Goal: Entertainment & Leisure: Consume media (video, audio)

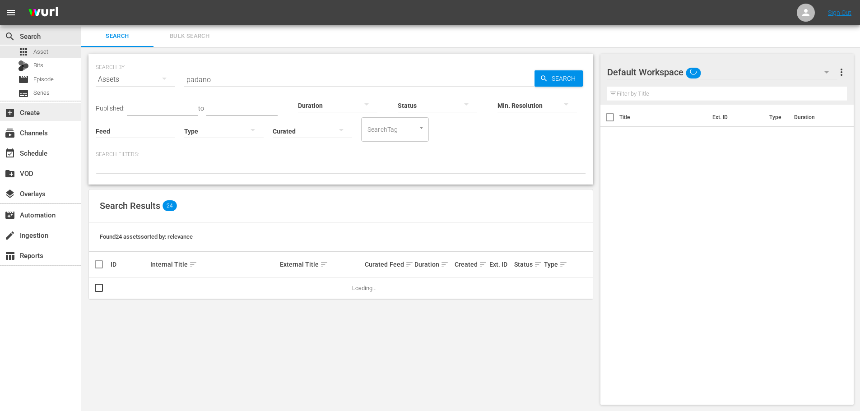
drag, startPoint x: 229, startPoint y: 73, endPoint x: 58, endPoint y: 103, distance: 173.7
click at [81, 0] on div "search Search apps Asset Bits movie Episode subtitles Series add_box Create sub…" at bounding box center [470, 0] width 778 height 0
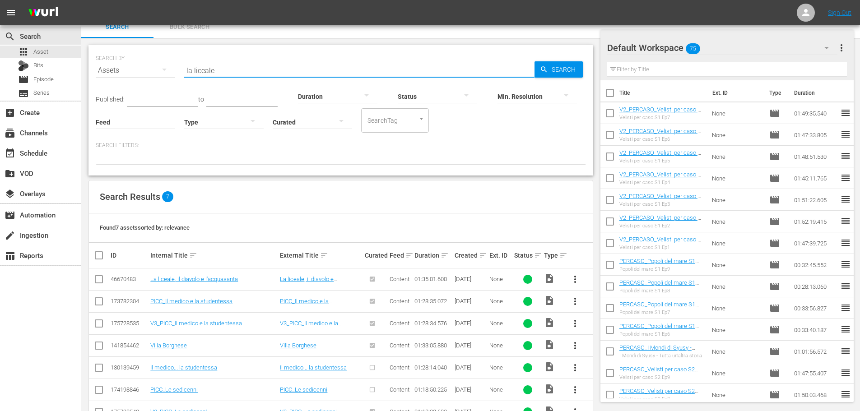
scroll to position [38, 0]
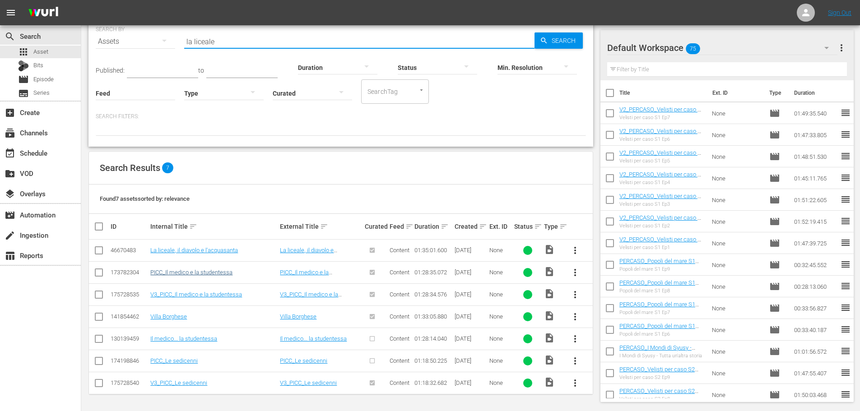
type input "la liceale"
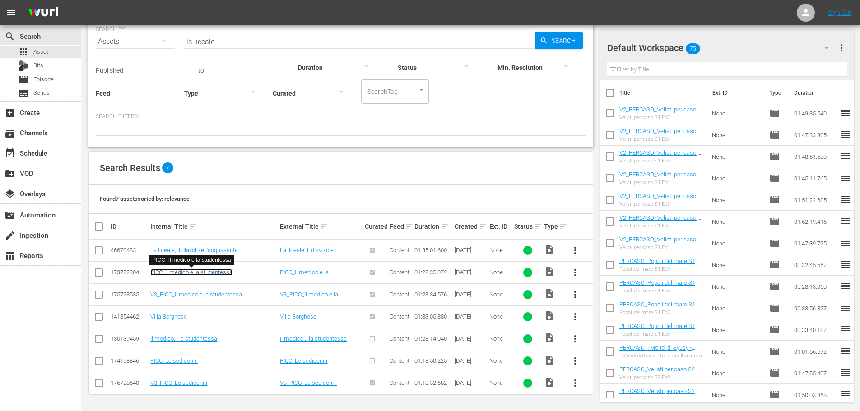
click at [224, 272] on link "PICC_Il medico e la studentessa" at bounding box center [191, 272] width 82 height 7
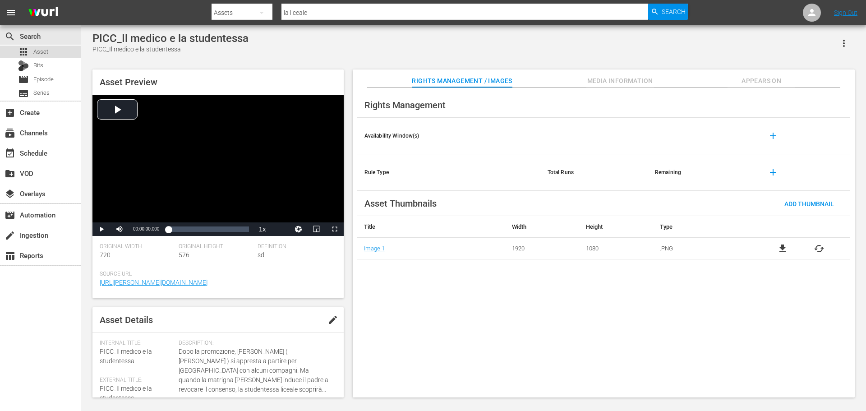
click at [53, 49] on div "apps Asset" at bounding box center [40, 52] width 81 height 13
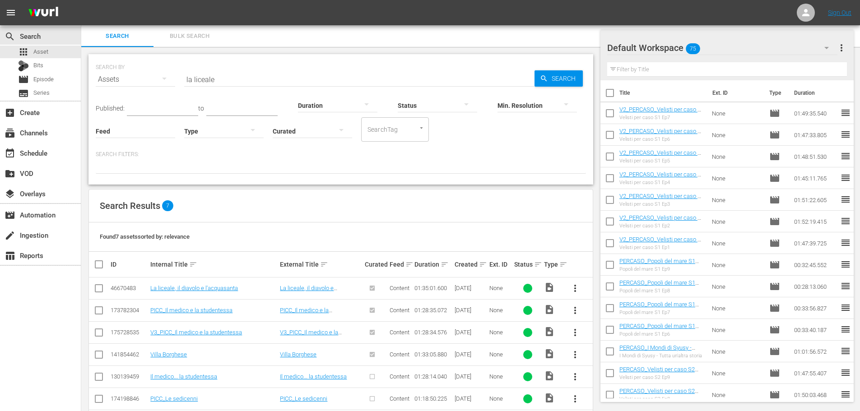
scroll to position [38, 0]
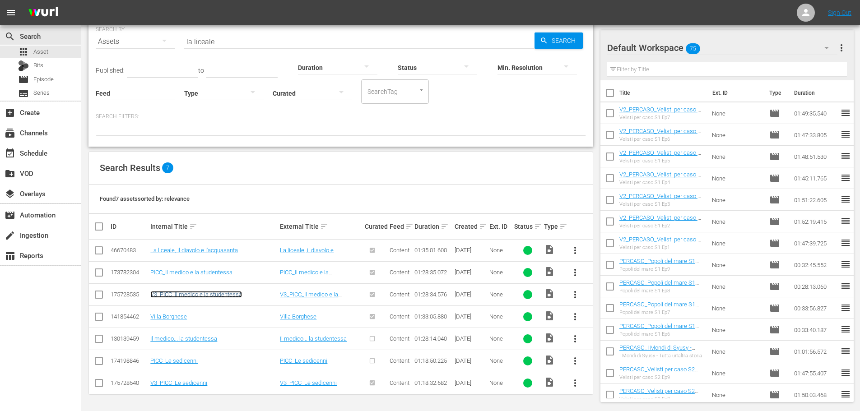
click at [224, 295] on link "V3_PICC_Il medico e la studentessa" at bounding box center [196, 294] width 92 height 7
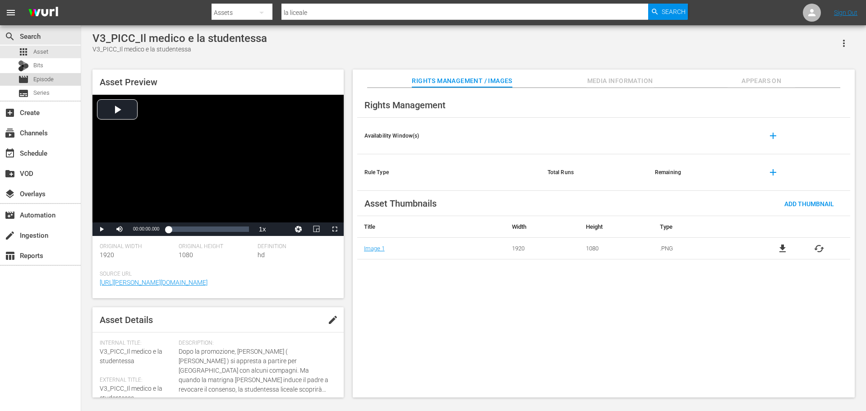
click at [48, 73] on div "movie Episode" at bounding box center [36, 79] width 36 height 13
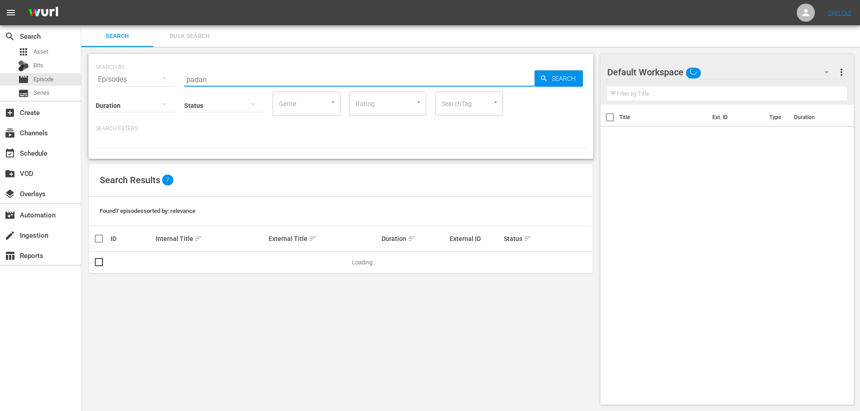
click at [274, 76] on input "padan" at bounding box center [359, 80] width 350 height 22
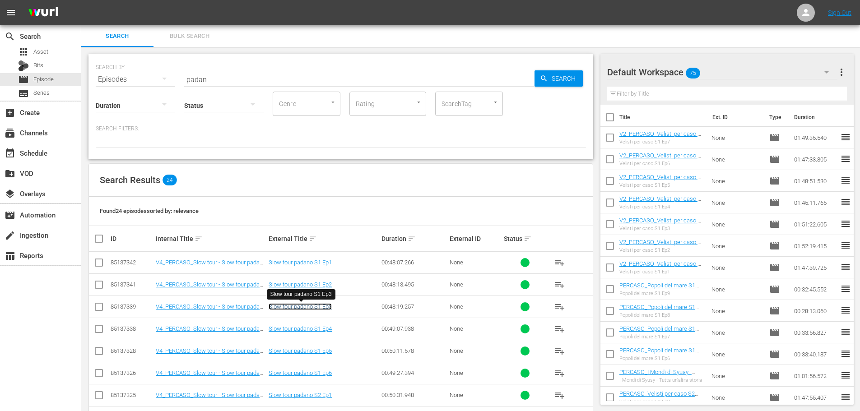
click at [322, 309] on link "Slow tour padano S1 Ep3" at bounding box center [299, 306] width 63 height 7
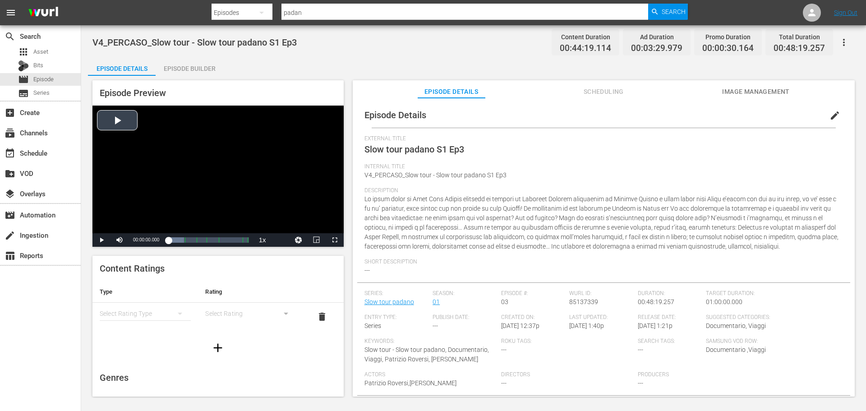
click at [254, 199] on div "Video Player" at bounding box center [218, 170] width 251 height 128
click at [335, 240] on span "Video Player" at bounding box center [335, 240] width 0 height 0
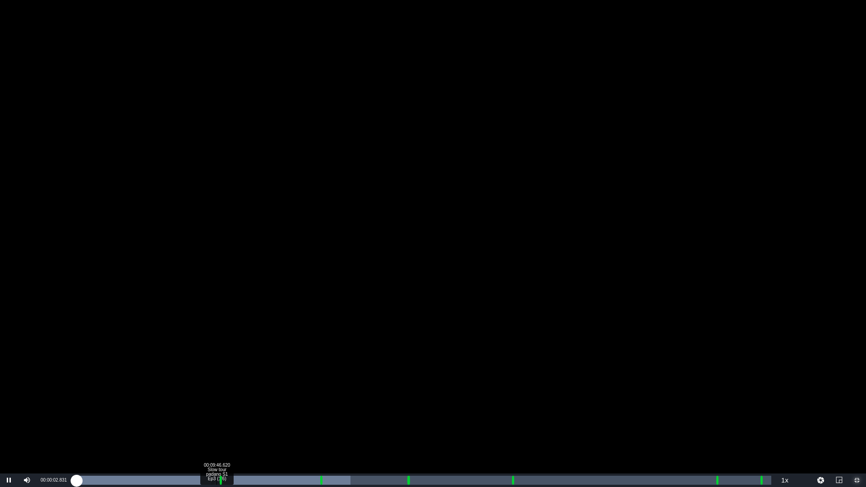
click at [217, 411] on div "00:09:46.620 Slow tour padano S1 Ep3 (1/6)" at bounding box center [217, 480] width 0 height 9
click at [218, 411] on div "Loaded : 21.00% 00:09:50.380 Slow tour padano S1 Ep3 (1/6) 00:09:18.503" at bounding box center [424, 480] width 696 height 9
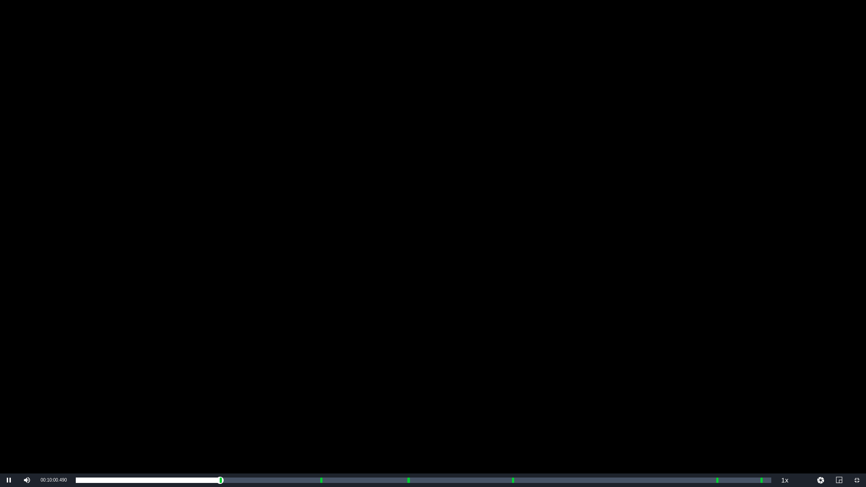
click at [628, 308] on div "Video Player" at bounding box center [433, 237] width 866 height 474
click at [857, 411] on span "Video Player" at bounding box center [857, 481] width 0 height 0
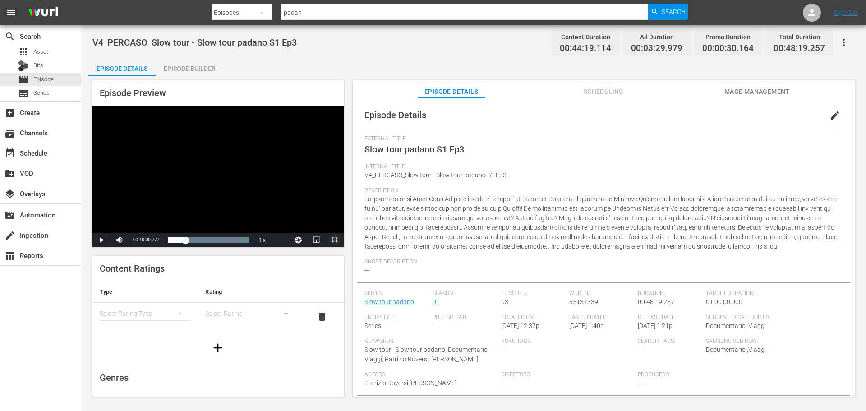
click at [335, 240] on span "Video Player" at bounding box center [335, 240] width 0 height 0
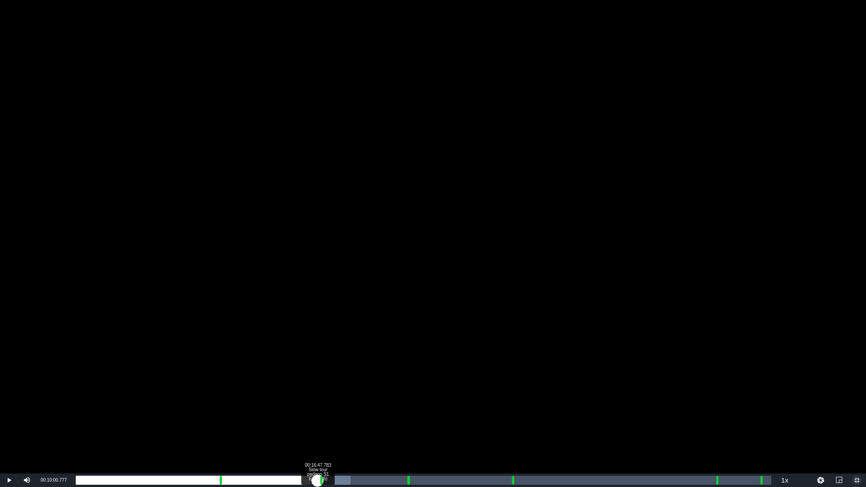
click at [318, 411] on div "Loaded : 39.47% 00:16:47.783 Slow tour padano S1 Ep3 (2/6) 00:00:01.580 [GEOGRA…" at bounding box center [424, 480] width 696 height 9
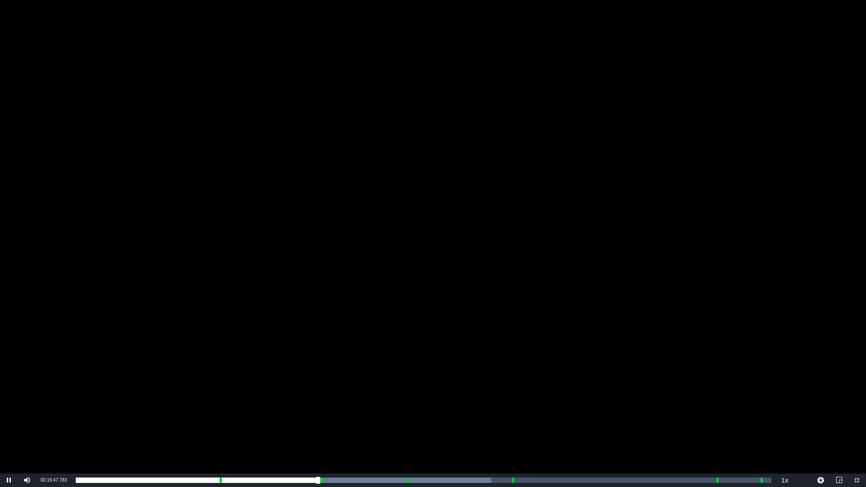
click at [358, 399] on div "Video Player" at bounding box center [433, 237] width 866 height 474
click at [480, 332] on div "Video Player" at bounding box center [433, 237] width 866 height 474
click at [364, 377] on div "Video Player" at bounding box center [433, 237] width 866 height 474
click at [785, 411] on span "2x" at bounding box center [785, 430] width 6 height 6
click at [787, 411] on span "1x" at bounding box center [785, 449] width 6 height 6
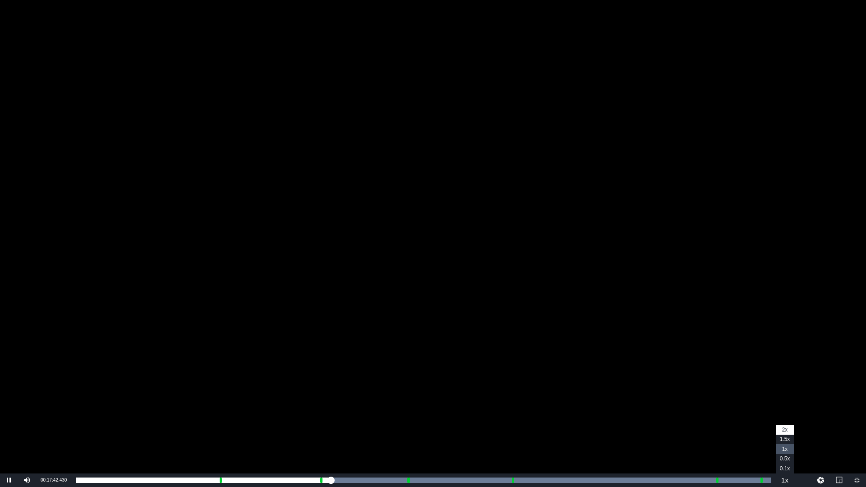
click at [787, 411] on span "1x" at bounding box center [785, 449] width 6 height 6
click at [407, 402] on div "Video Player" at bounding box center [433, 237] width 866 height 474
click at [857, 411] on span "Video Player" at bounding box center [857, 481] width 0 height 0
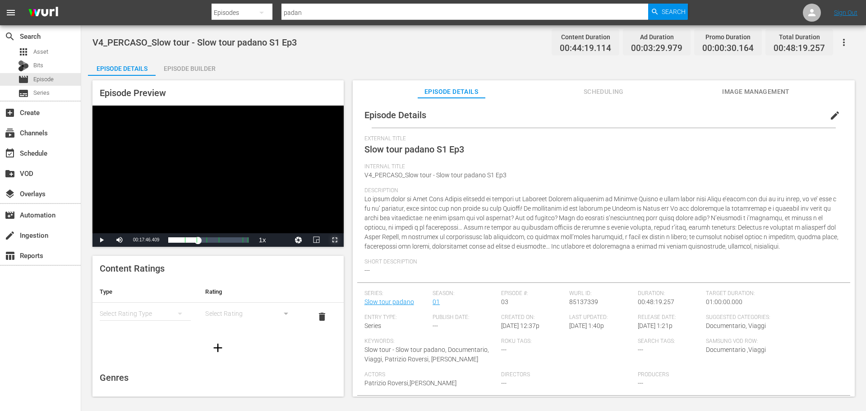
click at [335, 240] on span "Video Player" at bounding box center [335, 240] width 0 height 0
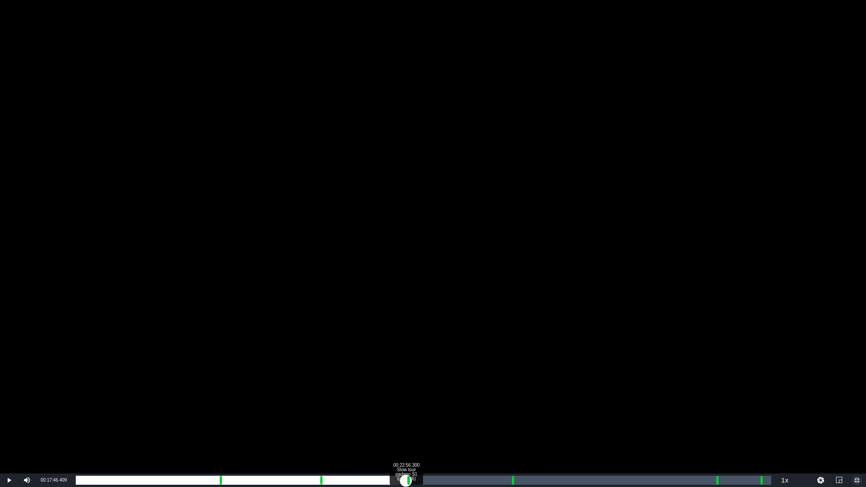
click at [406, 411] on div "Loaded : 37.27% 00:22:56.300 Slow tour padano S1 Ep3 (3/6) 00:16:01.336 [GEOGRA…" at bounding box center [424, 480] width 696 height 9
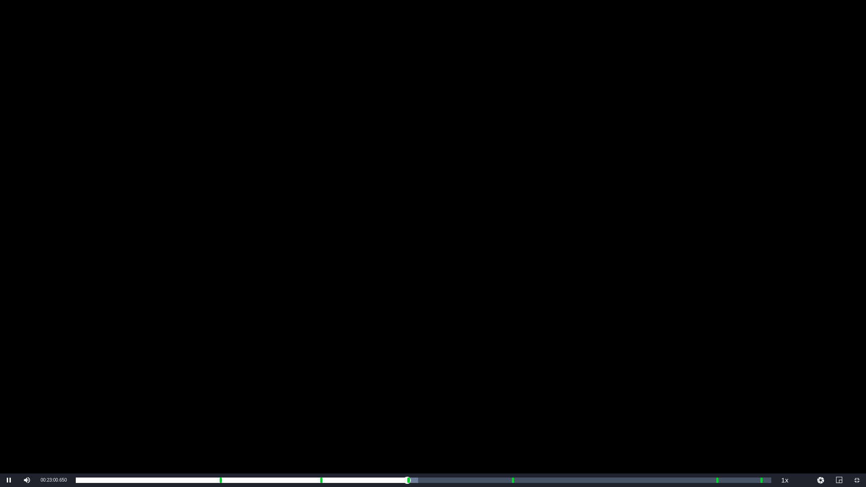
click at [526, 411] on div "Video Player" at bounding box center [433, 237] width 866 height 474
click at [857, 411] on span "Video Player" at bounding box center [857, 481] width 0 height 0
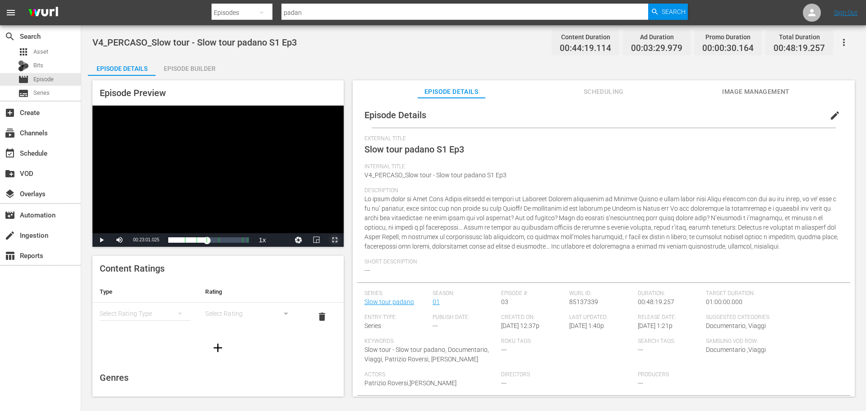
click at [335, 240] on span "Video Player" at bounding box center [335, 240] width 0 height 0
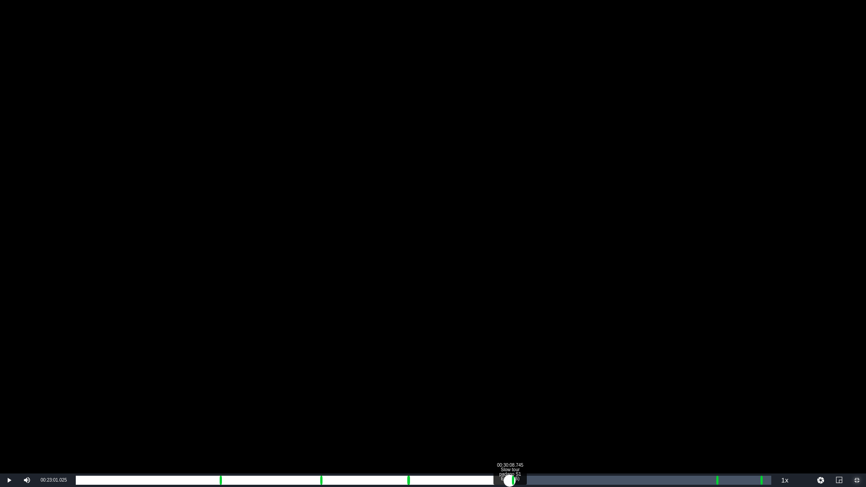
click at [510, 411] on div "Loaded : 50.37% 00:30:08.745 Slow tour padano S1 Ep3 (4/6) 00:21:15.952 Cue Poi…" at bounding box center [424, 480] width 696 height 9
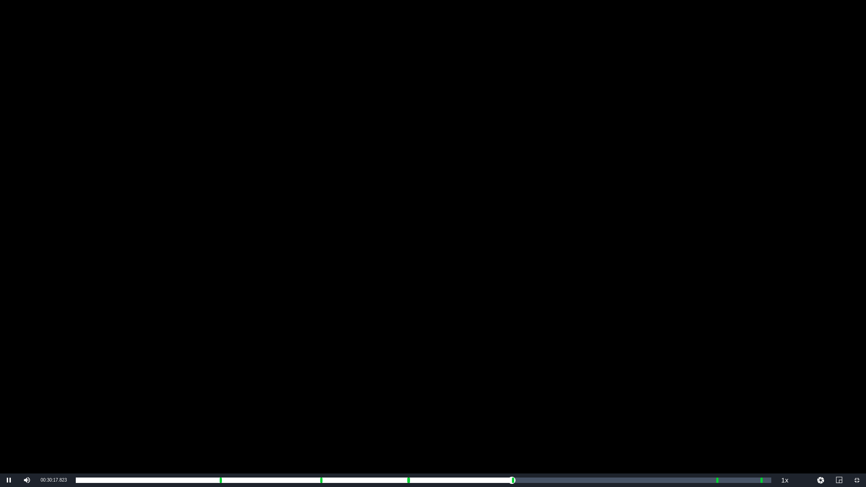
click at [656, 360] on div "Video Player" at bounding box center [433, 237] width 866 height 474
click at [857, 411] on span "Video Player" at bounding box center [857, 481] width 0 height 0
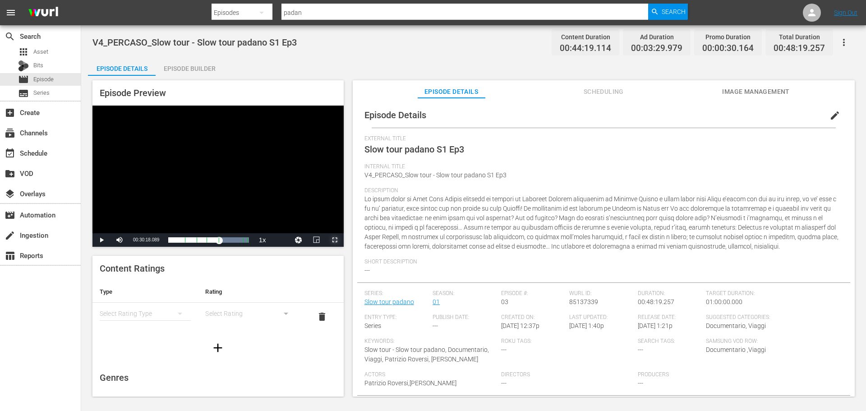
click at [335, 240] on span "Video Player" at bounding box center [335, 240] width 0 height 0
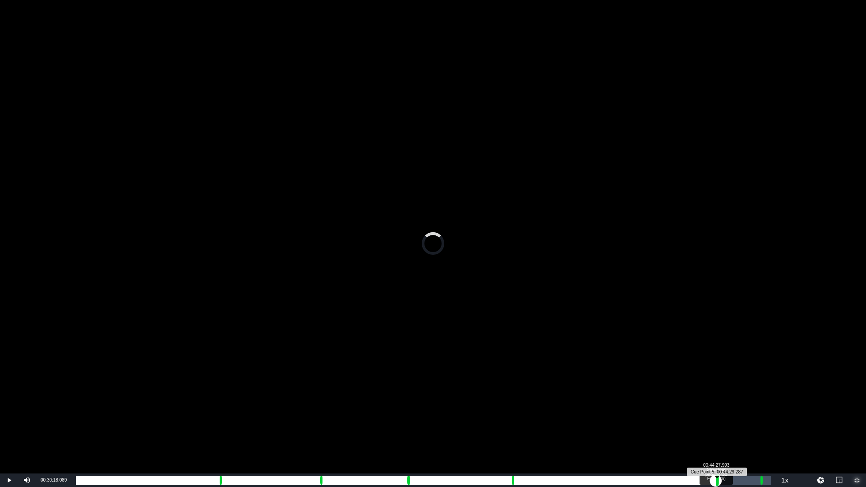
click at [716, 411] on div "Progress Bar" at bounding box center [717, 481] width 3 height 12
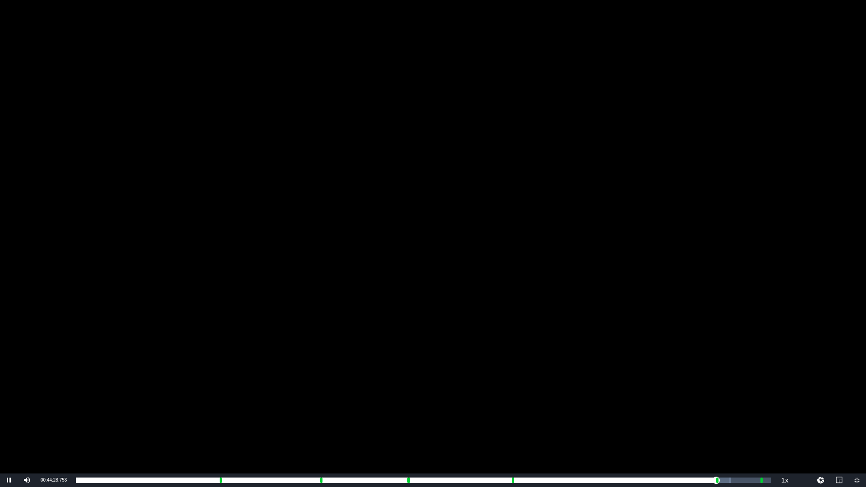
click at [663, 411] on div "Video Player" at bounding box center [433, 237] width 866 height 474
click at [857, 411] on span "Video Player" at bounding box center [857, 481] width 0 height 0
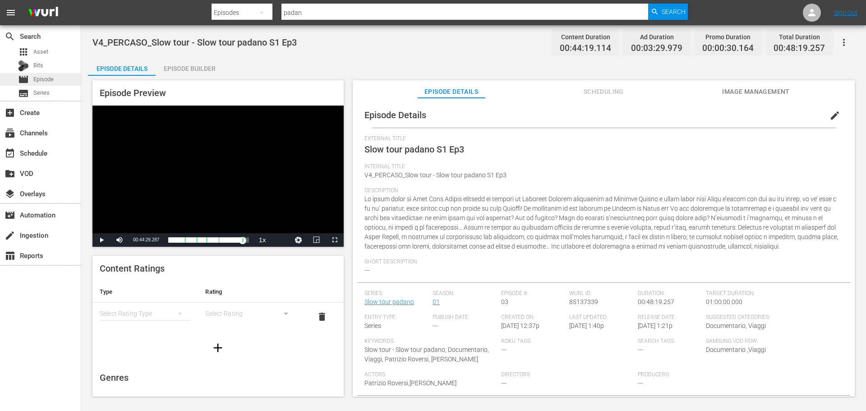
click at [33, 82] on div "movie Episode" at bounding box center [36, 79] width 36 height 13
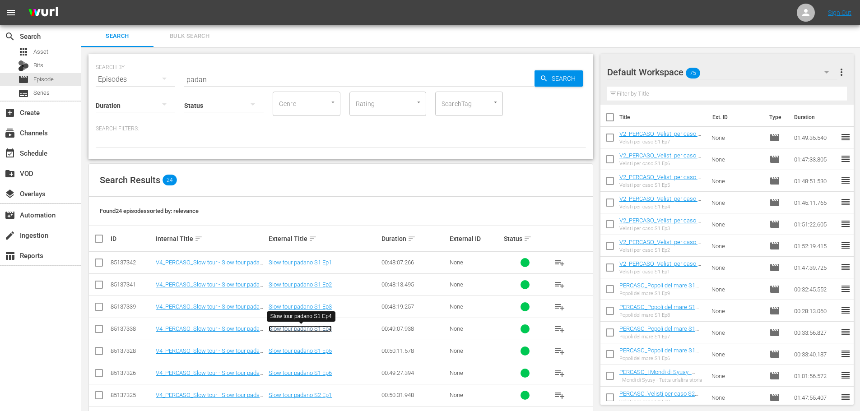
click at [329, 330] on link "Slow tour padano S1 Ep4" at bounding box center [299, 328] width 63 height 7
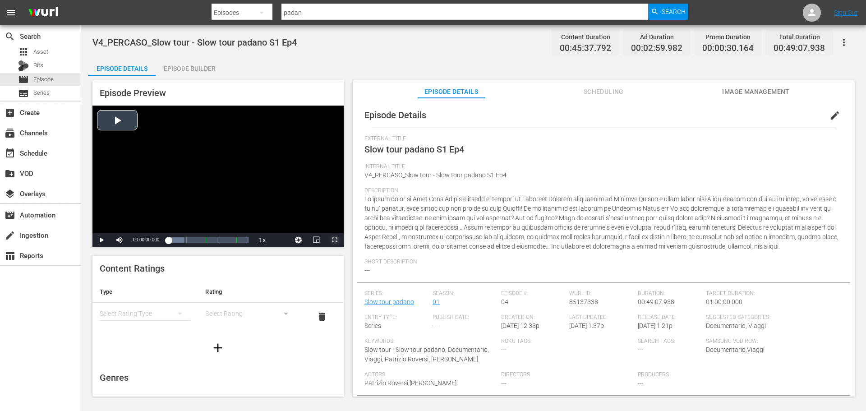
click at [335, 240] on span "Video Player" at bounding box center [335, 240] width 0 height 0
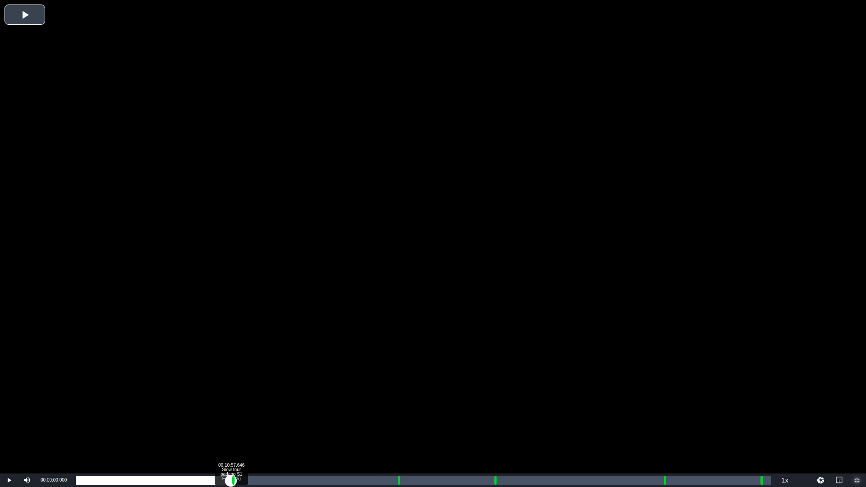
click at [231, 411] on div "Loaded : 19.42% 00:10:57.646 Slow tour padano S1 Ep4 (1/5) 00:00:00.000 [GEOGRA…" at bounding box center [424, 480] width 696 height 9
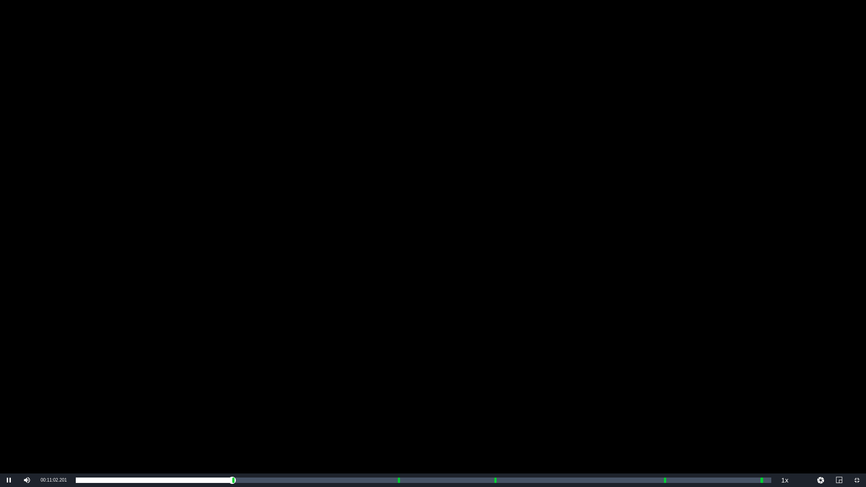
click at [577, 291] on div "Video Player" at bounding box center [433, 237] width 866 height 474
click at [857, 411] on span "Video Player" at bounding box center [857, 481] width 0 height 0
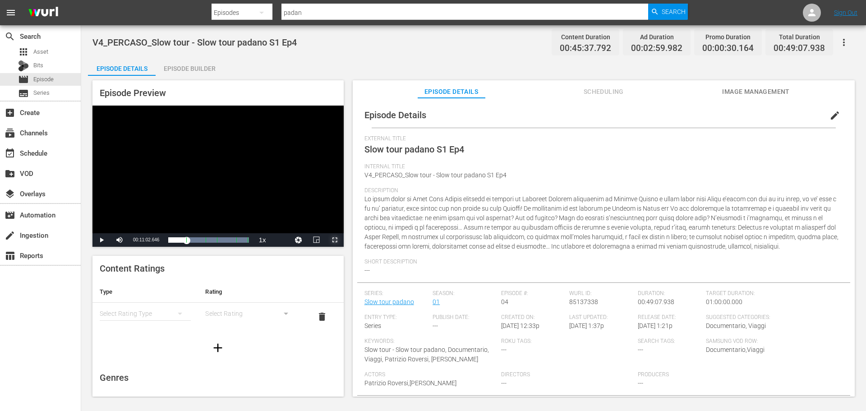
click at [335, 240] on span "Video Player" at bounding box center [335, 240] width 0 height 0
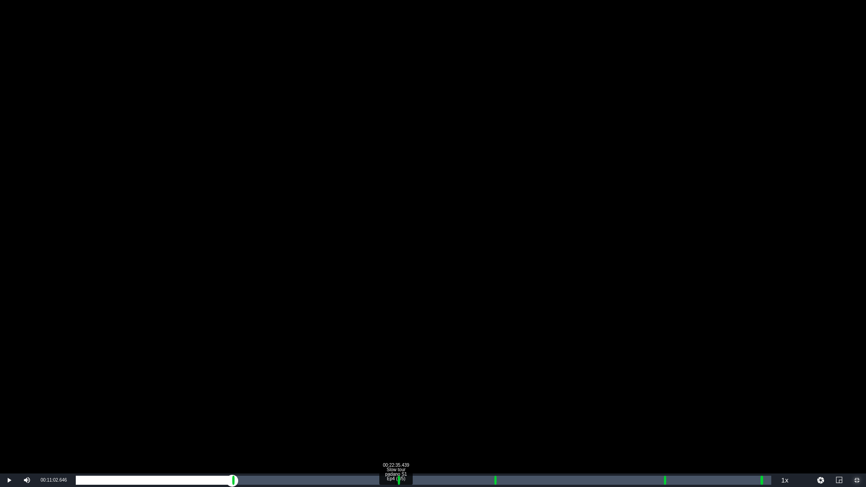
click at [396, 411] on div "Loaded : 19.42% 00:22:35.439 Slow tour padano S1 Ep4 (2/5) 00:00:00.649 [GEOGRA…" at bounding box center [424, 480] width 696 height 9
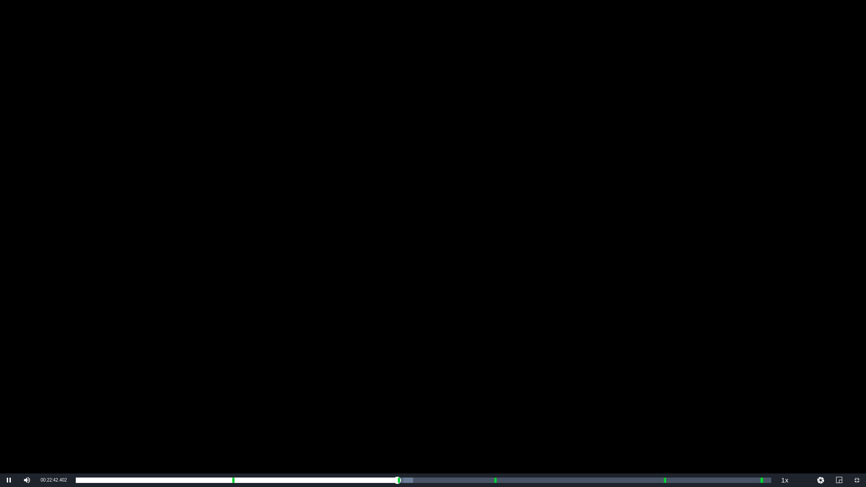
click at [448, 348] on div "Video Player" at bounding box center [433, 237] width 866 height 474
click at [857, 411] on span "Video Player" at bounding box center [857, 481] width 0 height 0
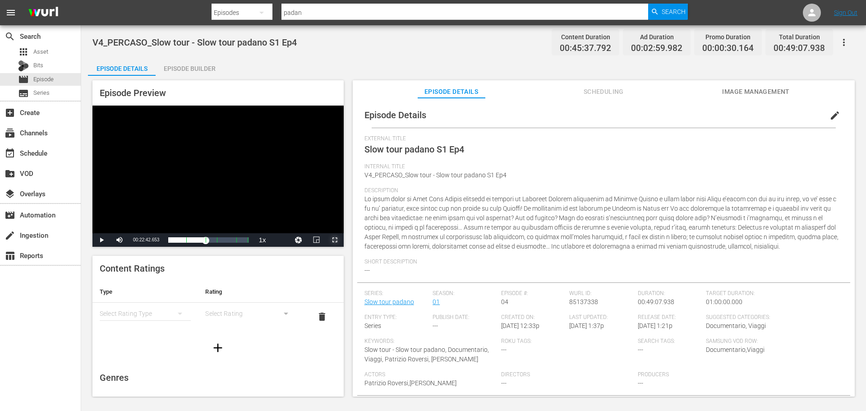
click at [335, 240] on span "Video Player" at bounding box center [335, 240] width 0 height 0
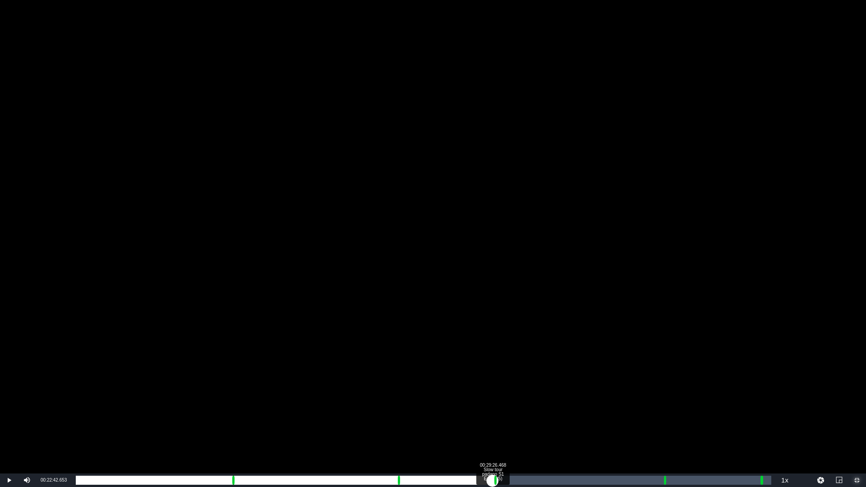
click at [493, 411] on div "Loaded : 49.79% 00:29:26.468 Slow tour padano S1 Ep4 (3/5) 00:21:42.659 Cue Poi…" at bounding box center [424, 480] width 696 height 9
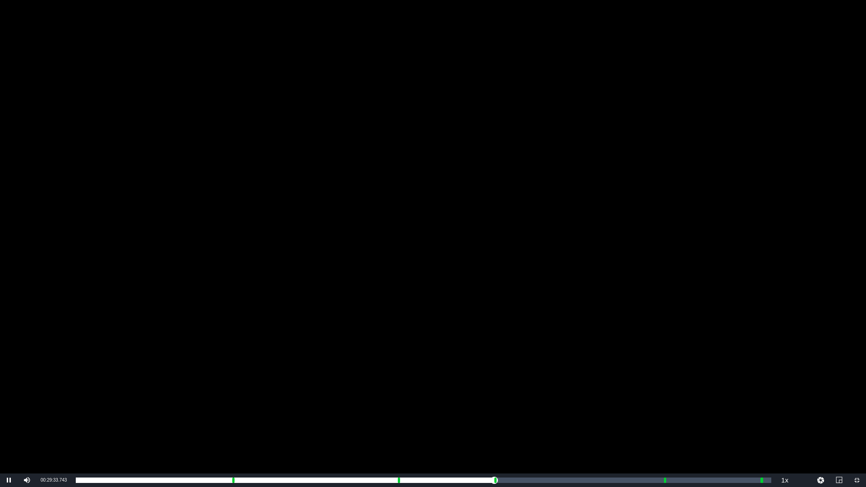
click at [516, 374] on div "Video Player" at bounding box center [433, 237] width 866 height 474
click at [857, 411] on span "Video Player" at bounding box center [857, 481] width 0 height 0
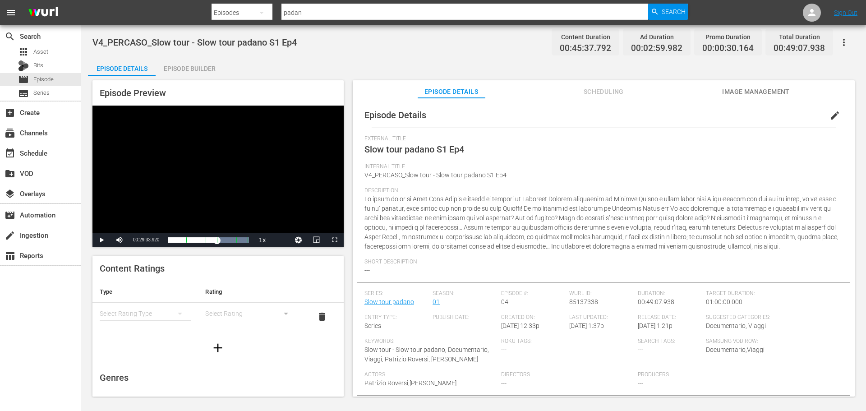
click at [241, 162] on div "Video Player" at bounding box center [218, 170] width 251 height 128
click at [335, 240] on span "Video Player" at bounding box center [335, 240] width 0 height 0
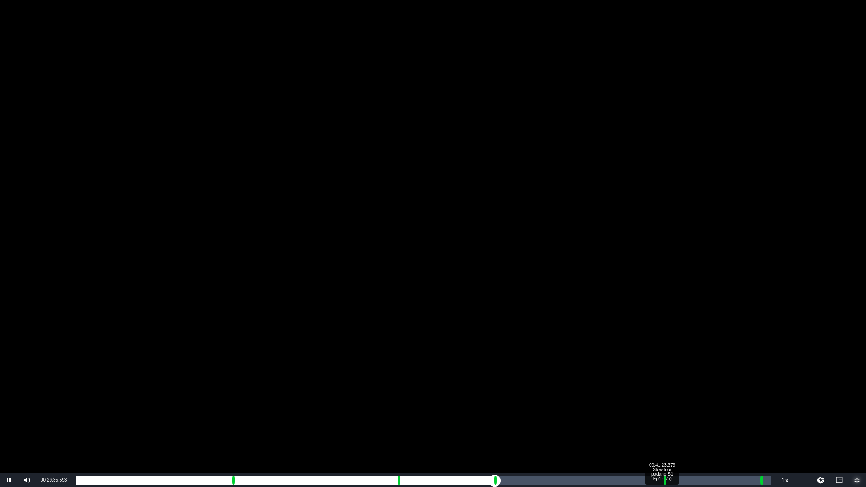
click at [662, 411] on div "Loaded : 39.47% 00:41:23.379 Slow tour padano S1 Ep4 (4/5) 00:00:02.457 Cue Poi…" at bounding box center [424, 480] width 696 height 9
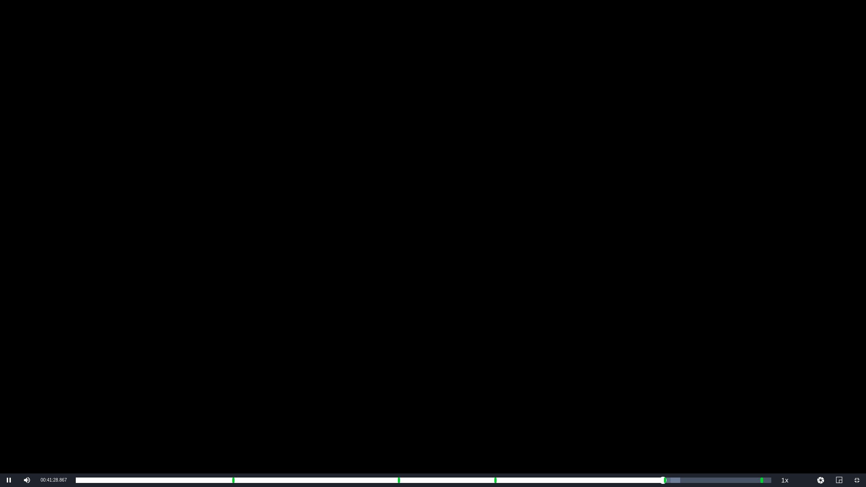
click at [533, 395] on div "Video Player" at bounding box center [433, 237] width 866 height 474
click at [857, 411] on span "Video Player" at bounding box center [857, 481] width 0 height 0
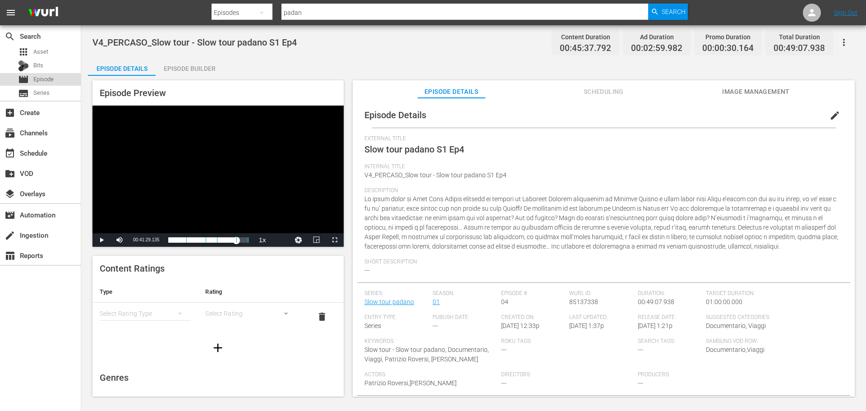
click at [67, 77] on div "movie Episode" at bounding box center [40, 79] width 81 height 13
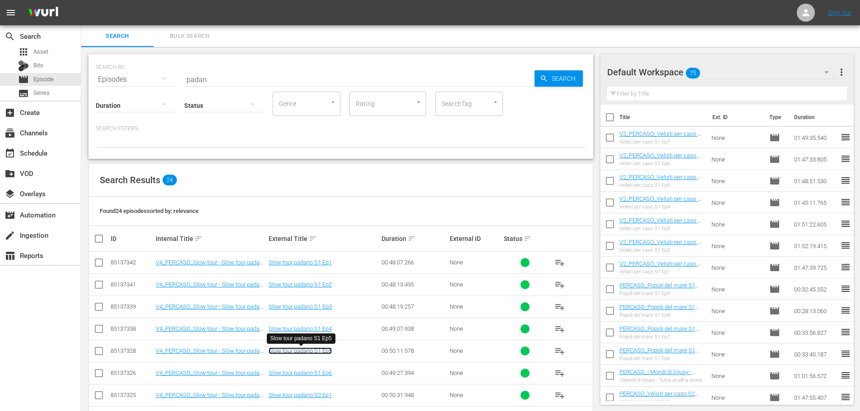
click at [326, 353] on link "Slow tour padano S1 Ep5" at bounding box center [299, 350] width 63 height 7
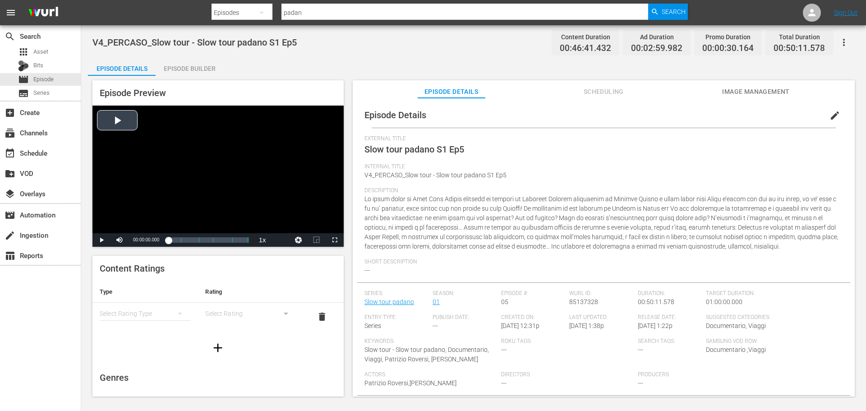
click at [272, 178] on div "Video Player" at bounding box center [218, 170] width 251 height 128
click at [335, 240] on span "Video Player" at bounding box center [335, 240] width 0 height 0
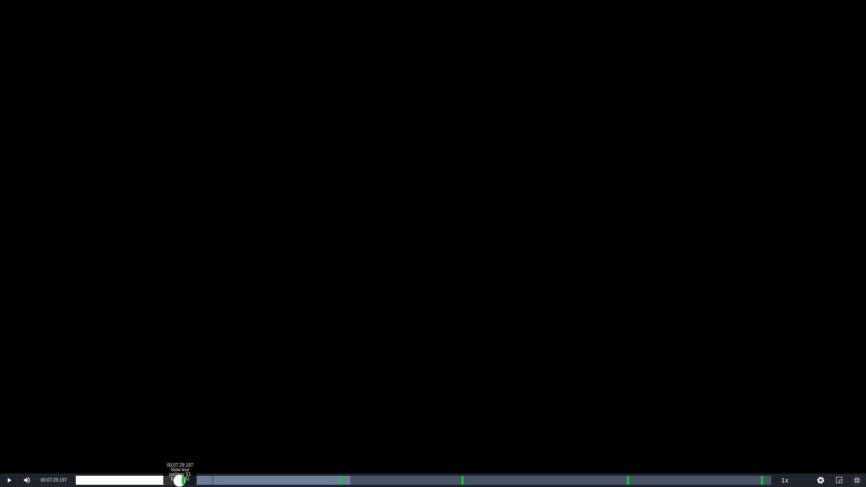
click at [180, 411] on div "Loaded : 39.47% 00:07:29.197 Slow tour padano S1 Ep5 (1/5) 00:00:04.593 [GEOGRA…" at bounding box center [424, 480] width 696 height 9
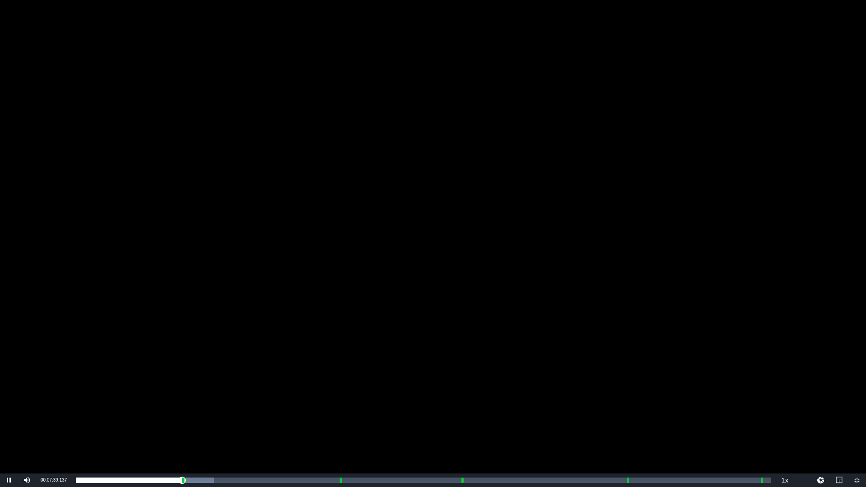
click at [513, 362] on div "Video Player" at bounding box center [433, 237] width 866 height 474
click at [857, 411] on span "Video Player" at bounding box center [857, 481] width 0 height 0
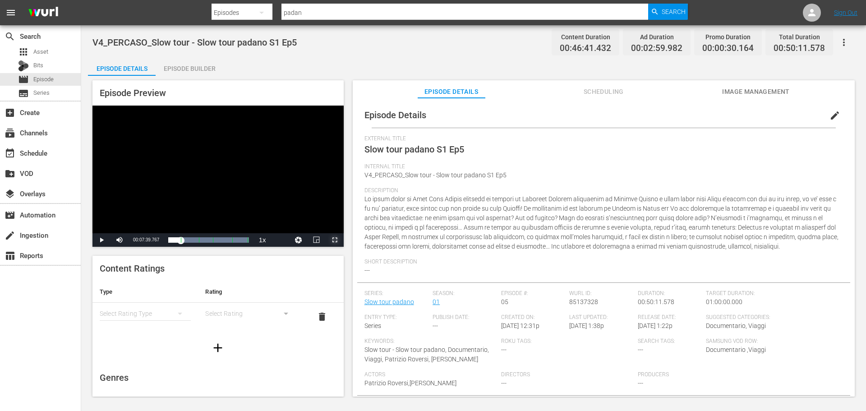
click at [335, 240] on span "Video Player" at bounding box center [335, 240] width 0 height 0
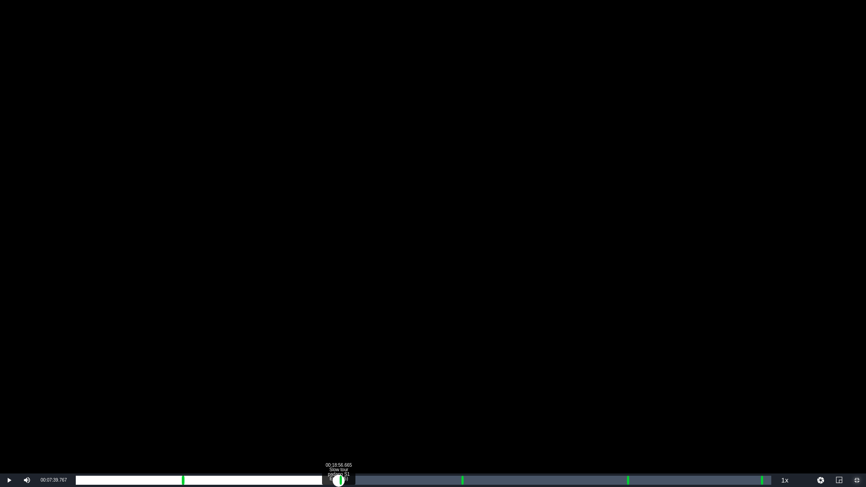
click at [339, 411] on div "Loaded : 19.42% 00:18:56.665 Slow tour padano S1 Ep5 (2/5) 00:00:00.630 [GEOGRA…" at bounding box center [424, 480] width 696 height 9
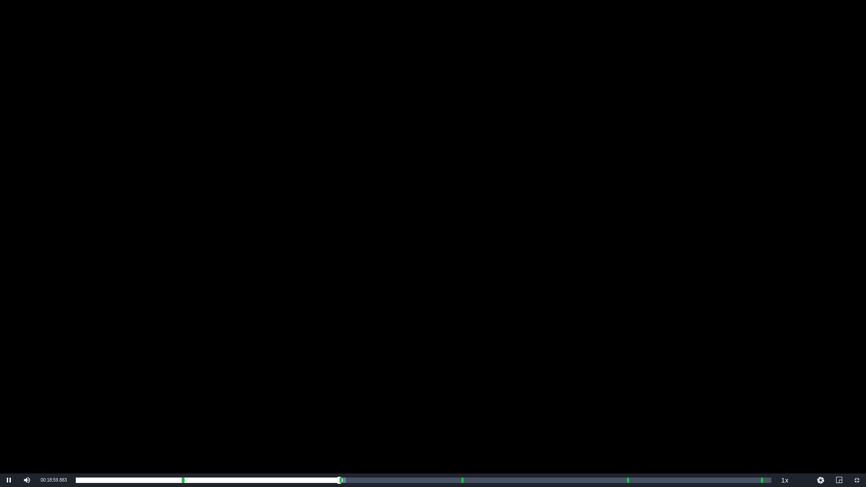
click at [727, 411] on div "Video Player" at bounding box center [433, 237] width 866 height 474
click at [857, 411] on span "Video Player" at bounding box center [857, 481] width 0 height 0
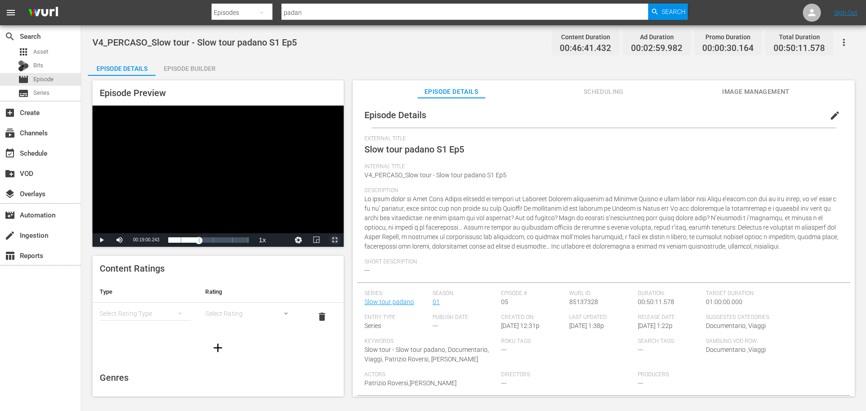
click at [335, 240] on span "Video Player" at bounding box center [335, 240] width 0 height 0
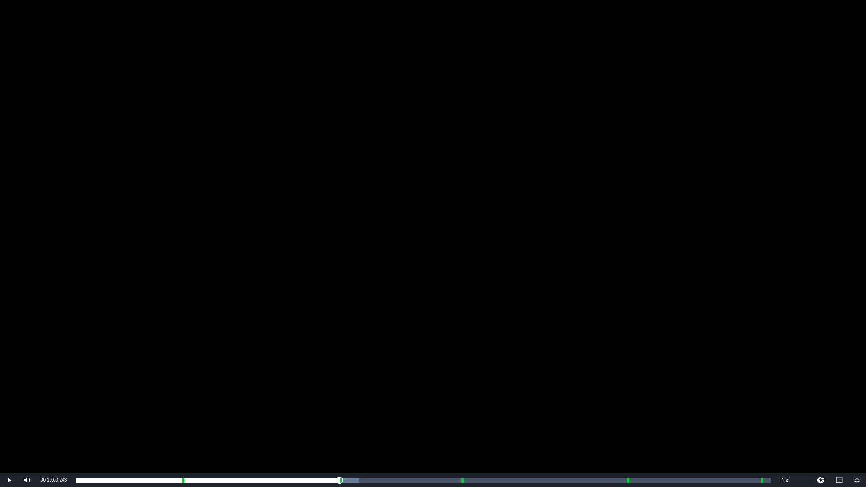
click at [454, 326] on div "Video Player" at bounding box center [433, 237] width 866 height 474
click at [516, 363] on div "Video Player" at bounding box center [433, 237] width 866 height 474
click at [857, 411] on span "Video Player" at bounding box center [857, 481] width 0 height 0
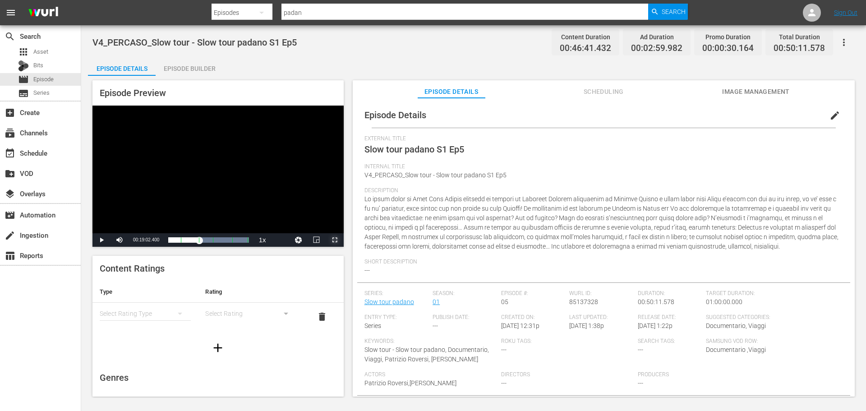
click at [335, 240] on span "Video Player" at bounding box center [335, 240] width 0 height 0
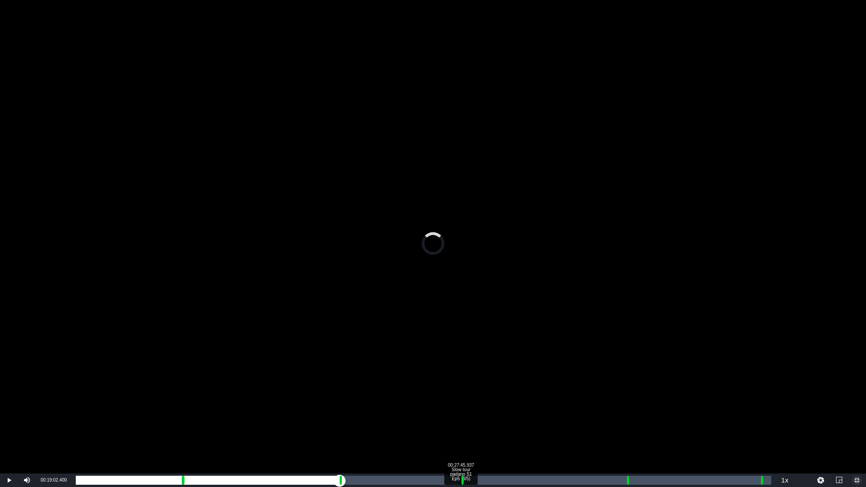
click at [461, 411] on div "Loaded : 0.00% 00:27:45.937 Slow tour padano S1 Ep5 (3/5) 00:00:00.186 Cue Poin…" at bounding box center [424, 480] width 696 height 9
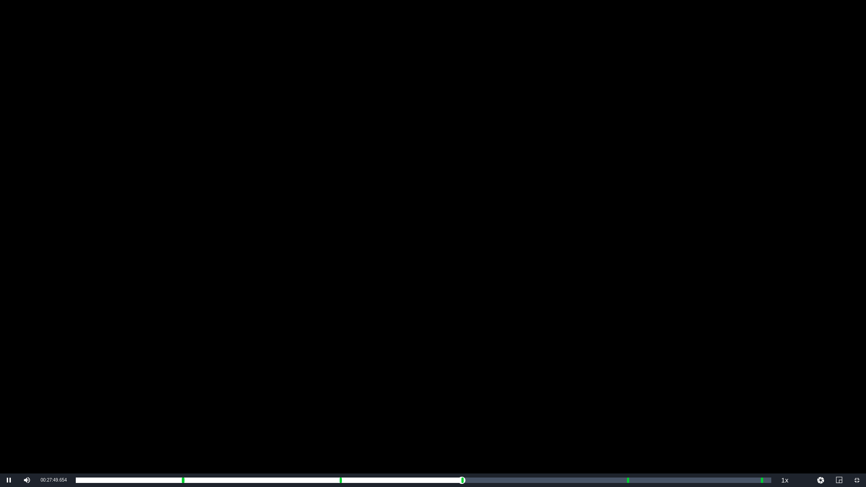
click at [527, 359] on div "Video Player" at bounding box center [433, 237] width 866 height 474
click at [857, 411] on span "Video Player" at bounding box center [857, 481] width 0 height 0
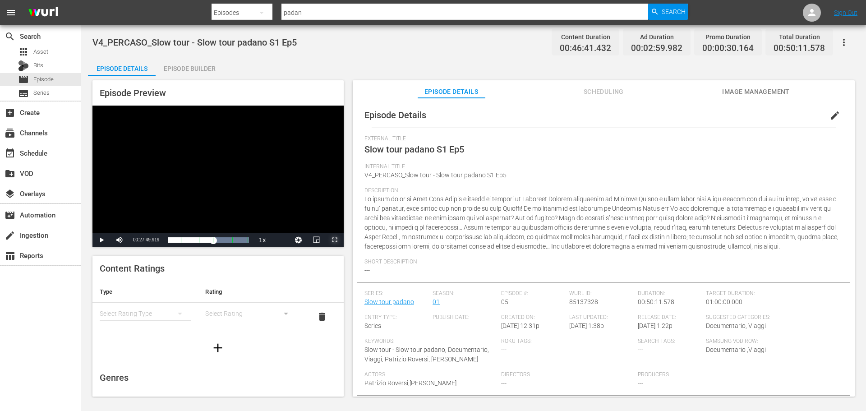
click at [335, 240] on span "Video Player" at bounding box center [335, 240] width 0 height 0
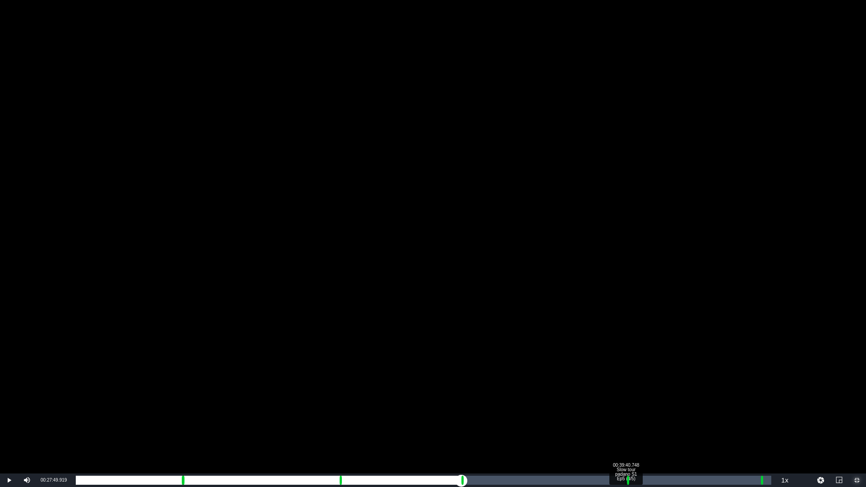
click at [626, 411] on div "Loaded : 39.47% 00:39:40.748 Slow tour padano S1 Ep5 (4/5) 00:00:00.726 [GEOGRA…" at bounding box center [424, 480] width 696 height 9
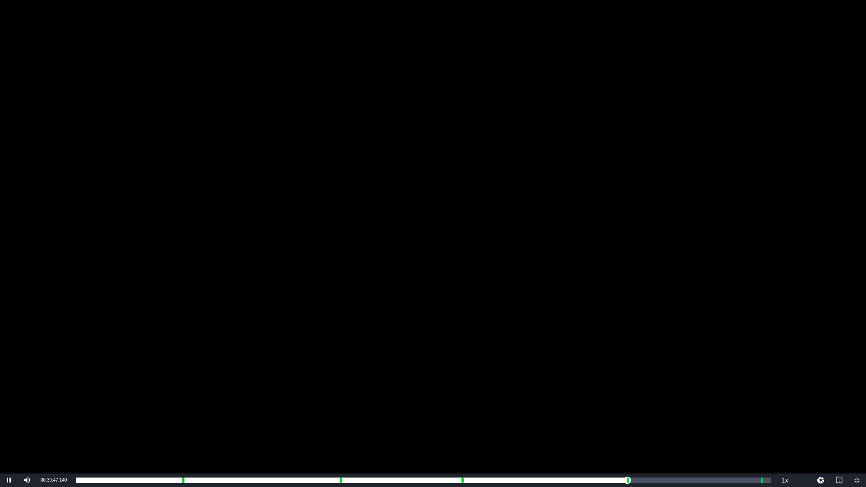
click at [549, 361] on div "Video Player" at bounding box center [433, 237] width 866 height 474
click at [857, 411] on span "Video Player" at bounding box center [857, 481] width 0 height 0
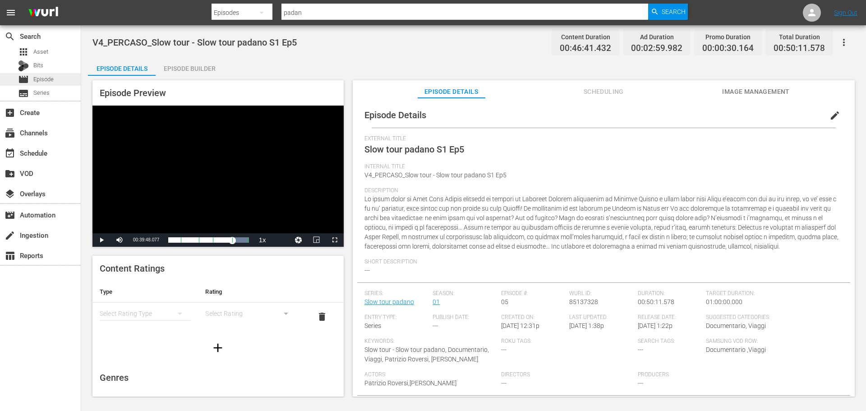
click at [51, 82] on span "Episode" at bounding box center [43, 79] width 20 height 9
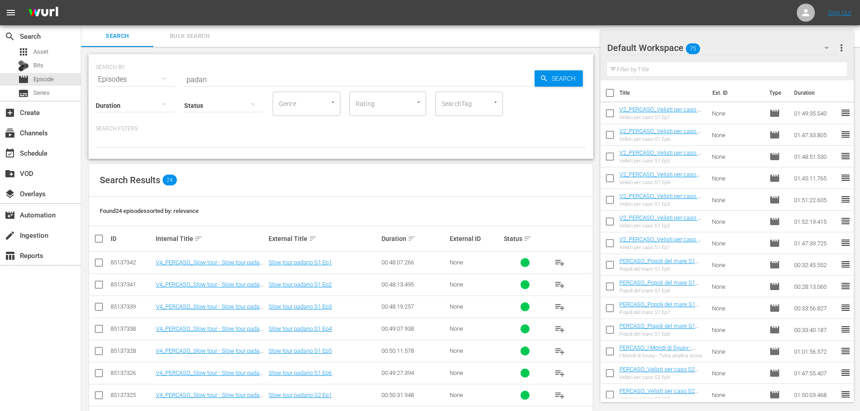
scroll to position [45, 0]
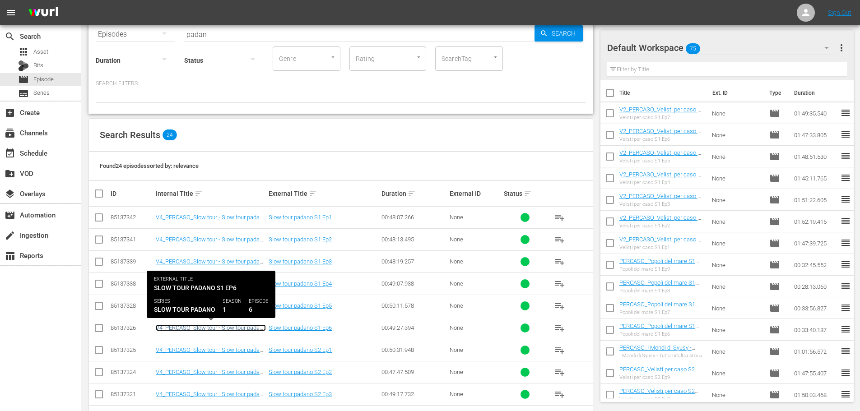
click at [205, 330] on link "V4_PERCASO_Slow tour - Slow tour padano S1 Ep6" at bounding box center [211, 331] width 110 height 14
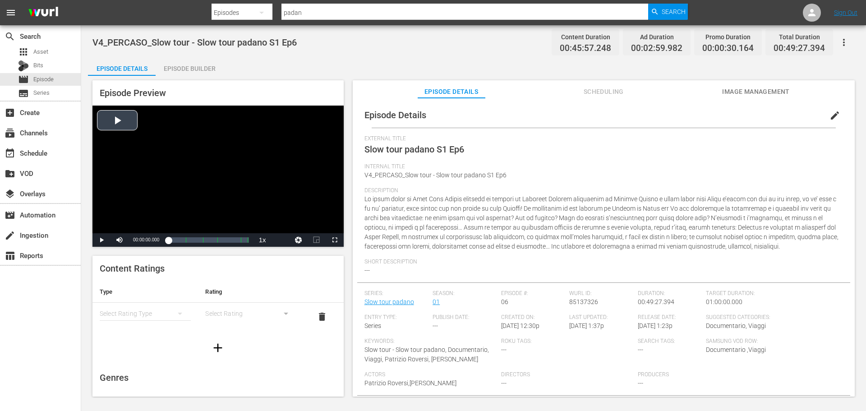
click at [230, 179] on div "Video Player" at bounding box center [218, 170] width 251 height 128
click at [335, 240] on span "Video Player" at bounding box center [335, 240] width 0 height 0
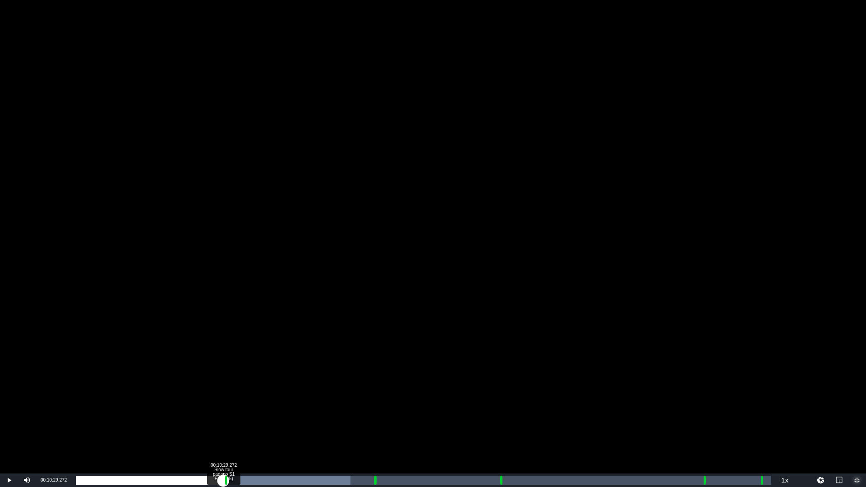
click at [223, 411] on div "Loaded : 39.47% 00:10:29.272 Slow tour padano S1 Ep6 (1/5) 00:00:05.797 Cue Poi…" at bounding box center [424, 480] width 696 height 9
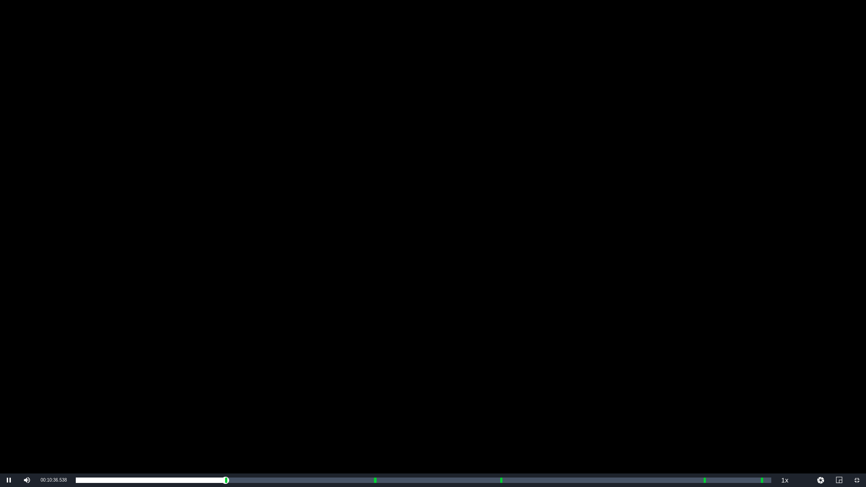
click at [518, 400] on div "Video Player" at bounding box center [433, 237] width 866 height 474
click at [857, 411] on span "Video Player" at bounding box center [857, 481] width 0 height 0
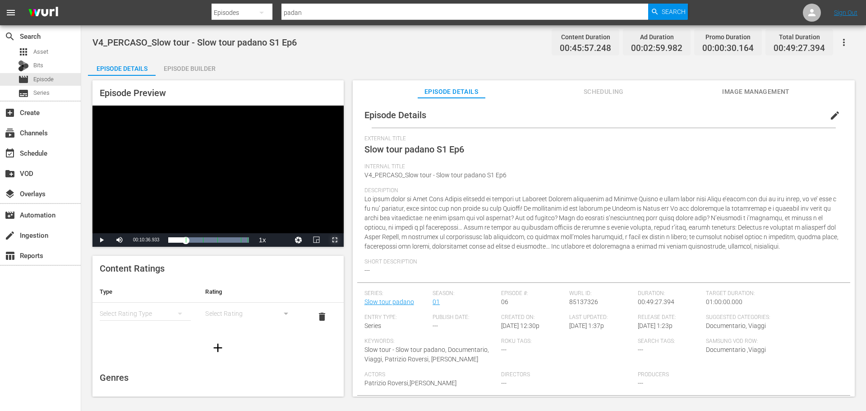
click at [335, 240] on span "Video Player" at bounding box center [335, 240] width 0 height 0
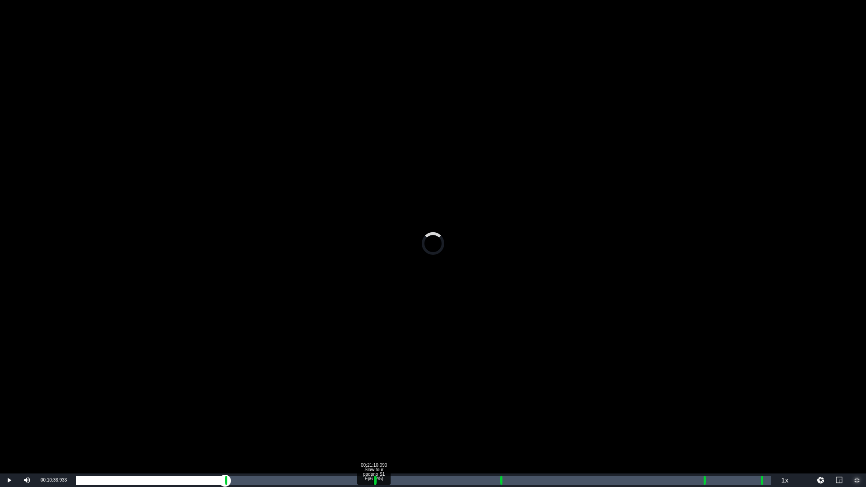
click at [374, 411] on div "Loaded : 0.00% 00:21:10.090 Slow tour padano S1 Ep6 (2/5) 00:00:00.836 [GEOGRAP…" at bounding box center [424, 480] width 696 height 9
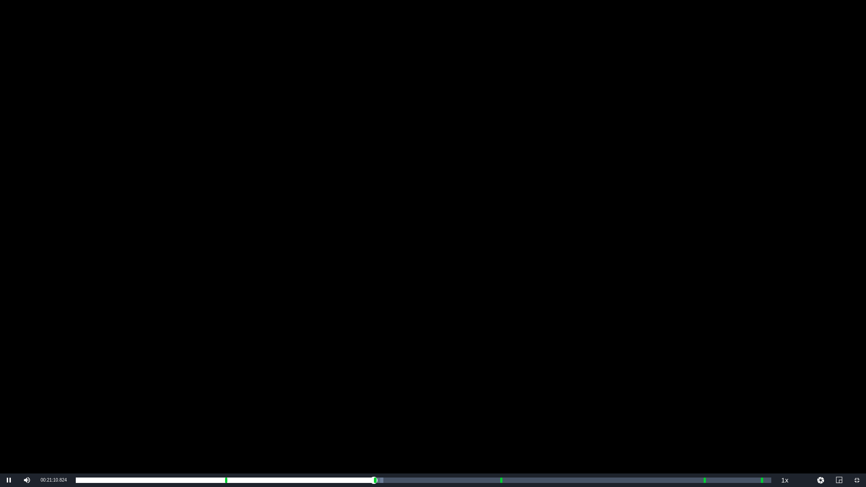
click at [451, 407] on div "Video Player" at bounding box center [433, 237] width 866 height 474
click at [454, 400] on div "Video Player" at bounding box center [433, 237] width 866 height 474
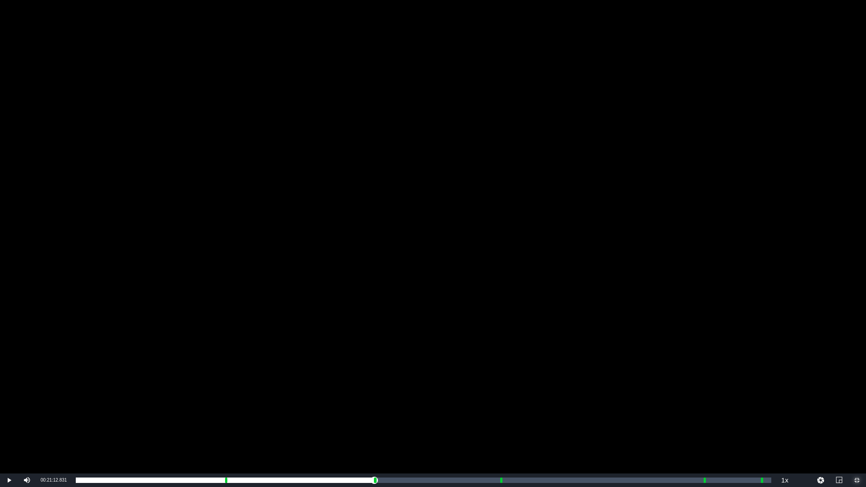
click at [857, 411] on span "Video Player" at bounding box center [857, 481] width 0 height 0
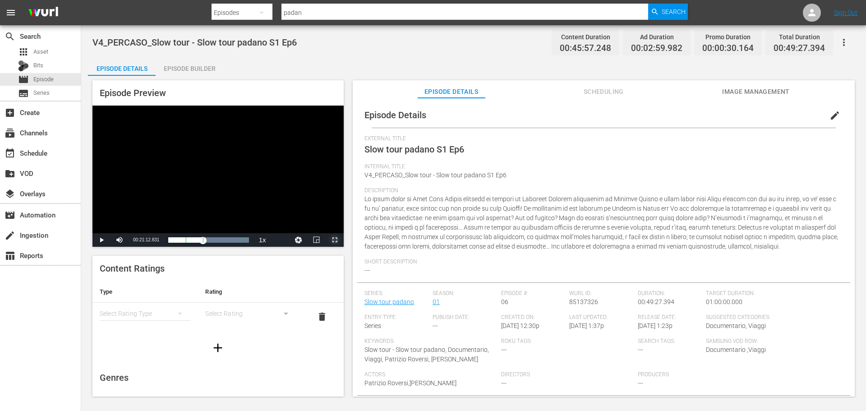
click at [335, 240] on span "Video Player" at bounding box center [335, 240] width 0 height 0
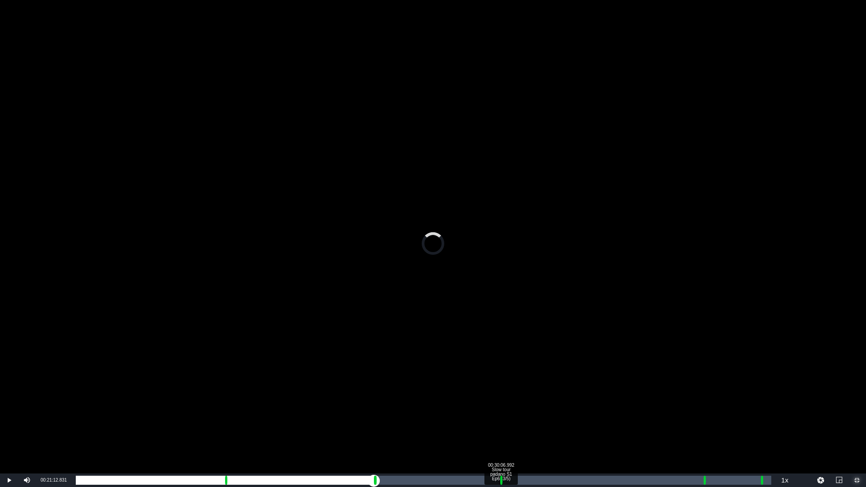
click at [499, 411] on div "Loaded : 0.00% 00:30:06.992 Slow tour padano S1 Ep6 (3/5) 00:00:00.637 [GEOGRAP…" at bounding box center [424, 480] width 696 height 9
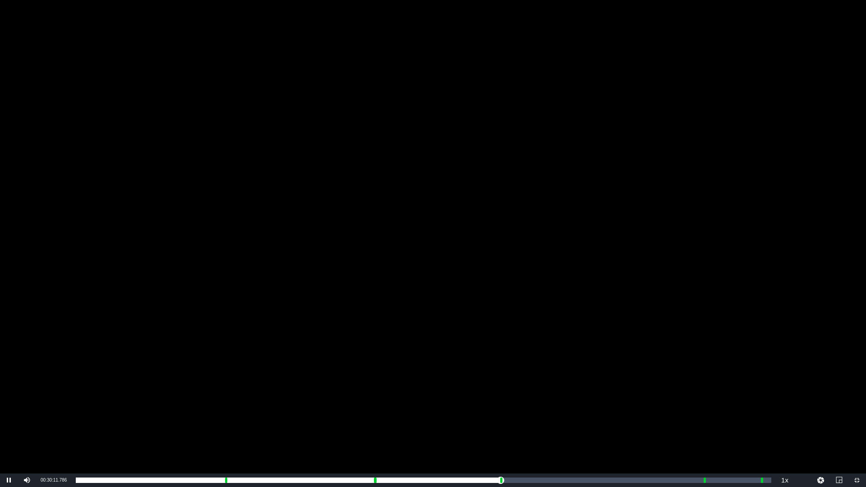
click at [547, 348] on div "Video Player" at bounding box center [433, 237] width 866 height 474
drag, startPoint x: 857, startPoint y: 477, endPoint x: 330, endPoint y: 9, distance: 704.8
click at [857, 411] on span "Video Player" at bounding box center [857, 481] width 0 height 0
